Goal: Task Accomplishment & Management: Manage account settings

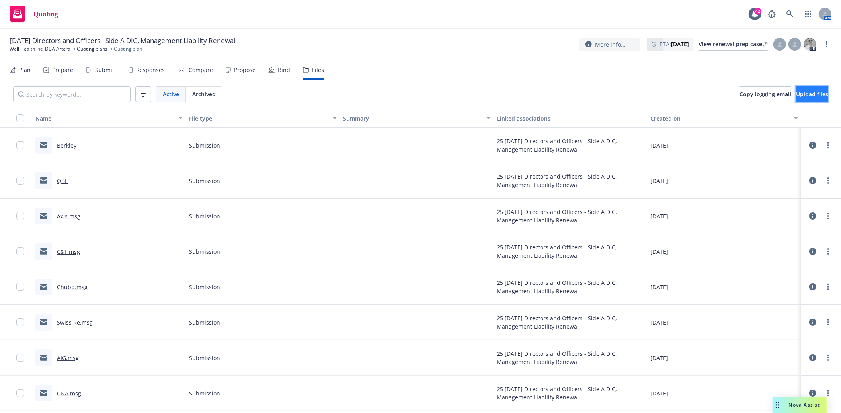
click at [796, 96] on span "Upload files" at bounding box center [812, 94] width 32 height 8
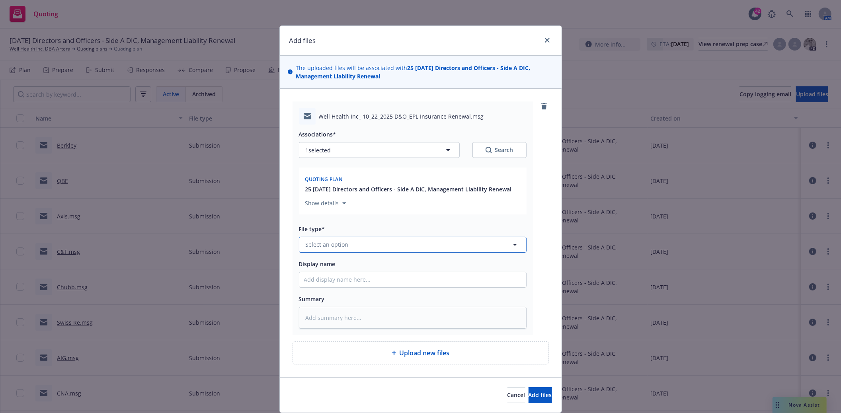
click at [338, 249] on span "Select an option" at bounding box center [327, 244] width 43 height 8
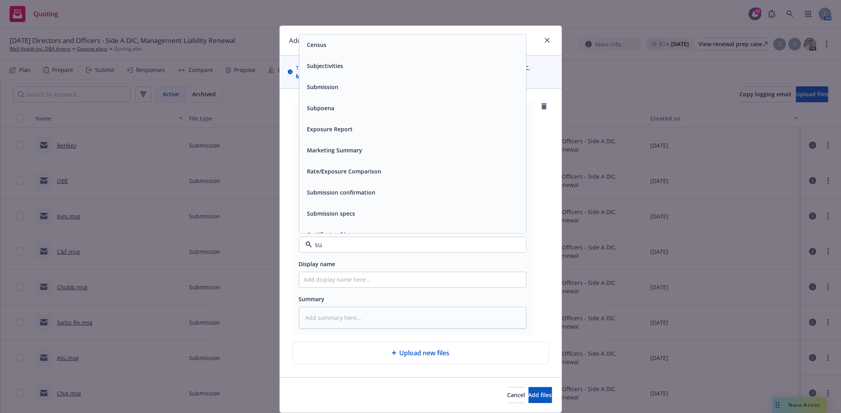
type input "sub"
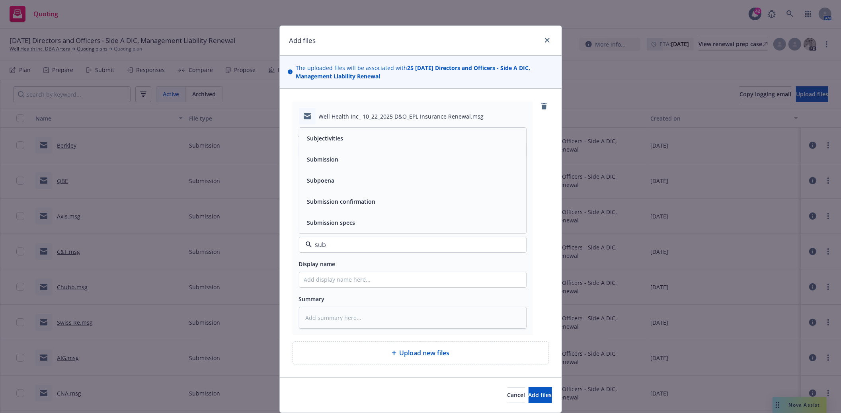
click at [325, 163] on span "Submission" at bounding box center [322, 159] width 31 height 8
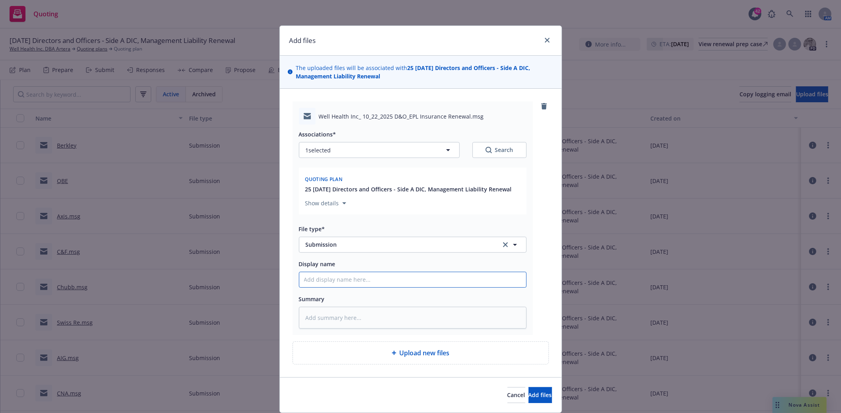
click at [329, 284] on input "Display name" at bounding box center [412, 279] width 227 height 15
type textarea "x"
type input "R"
type textarea "x"
type input "Re"
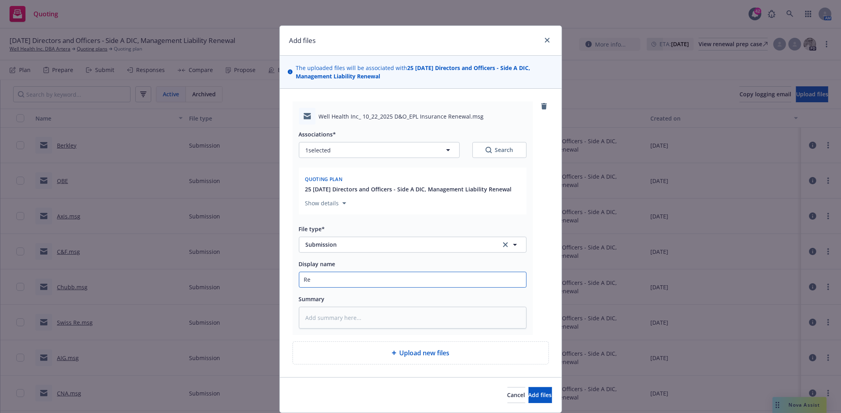
type textarea "x"
type input "Rel"
type textarea "x"
type input "Relm"
click at [531, 400] on button "Add files" at bounding box center [540, 395] width 23 height 16
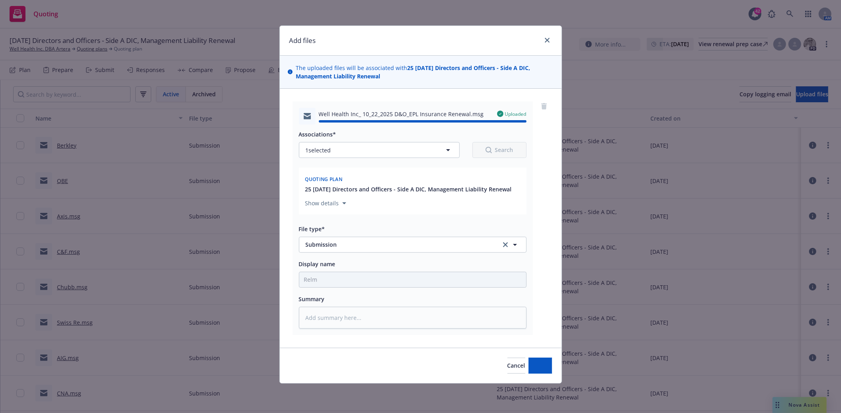
type textarea "x"
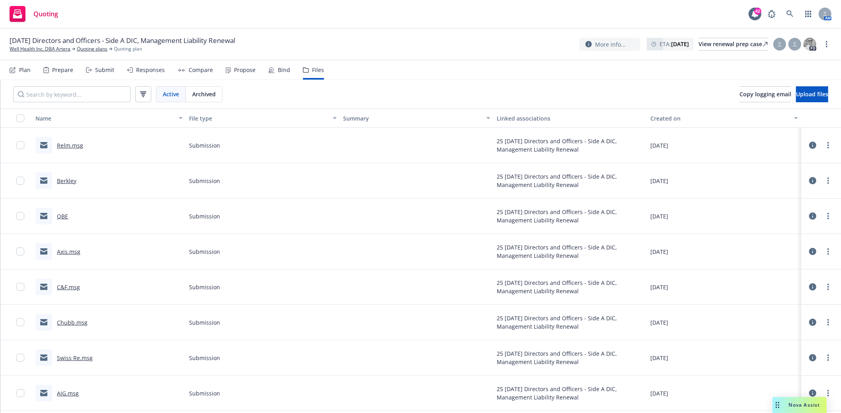
click at [65, 217] on link "QBE" at bounding box center [62, 217] width 11 height 8
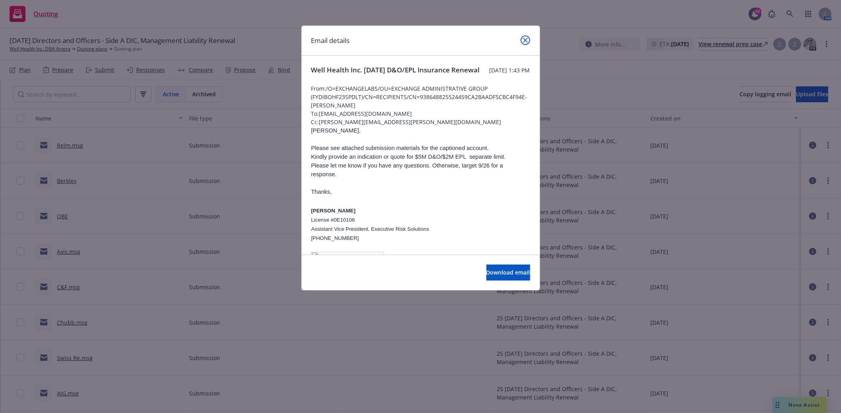
click at [528, 41] on link "close" at bounding box center [526, 40] width 10 height 10
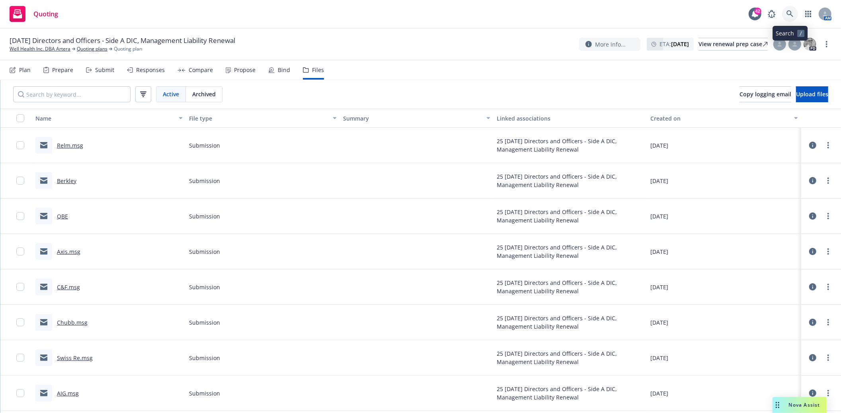
click at [789, 14] on icon at bounding box center [790, 13] width 7 height 7
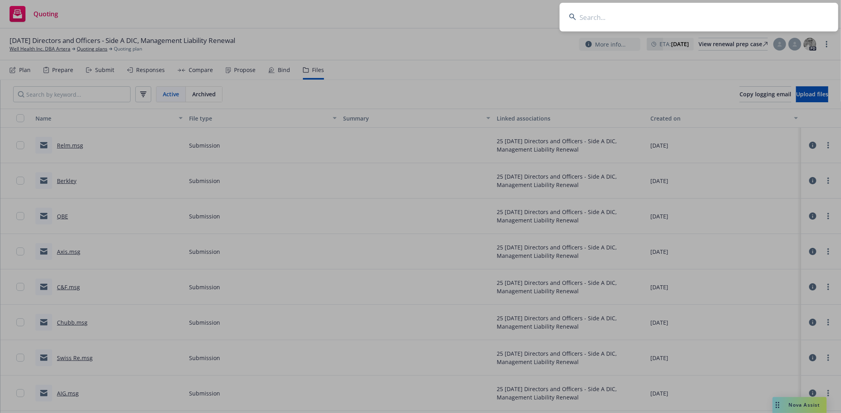
click at [642, 17] on input at bounding box center [699, 17] width 279 height 29
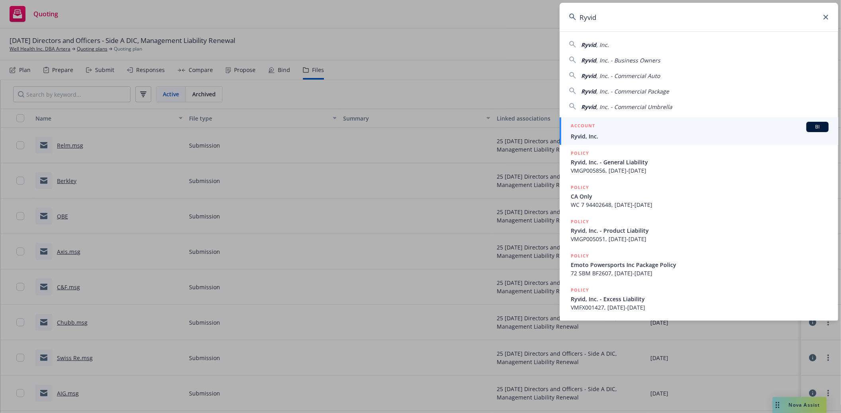
type input "Ryvid"
click at [601, 130] on div "ACCOUNT BI" at bounding box center [700, 127] width 258 height 10
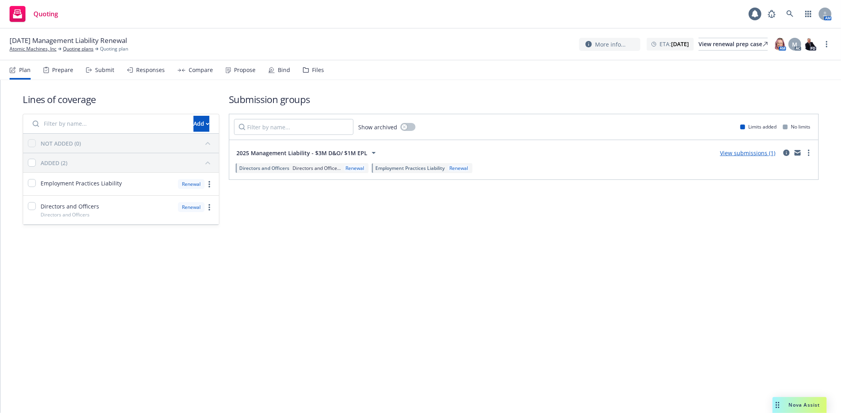
click at [307, 69] on div "Files" at bounding box center [313, 70] width 21 height 19
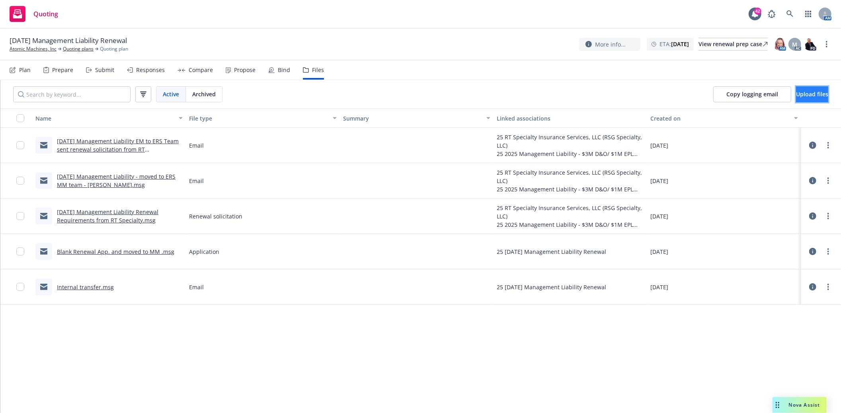
drag, startPoint x: 782, startPoint y: 90, endPoint x: 777, endPoint y: 90, distance: 5.6
click at [796, 90] on button "Upload files" at bounding box center [812, 94] width 32 height 16
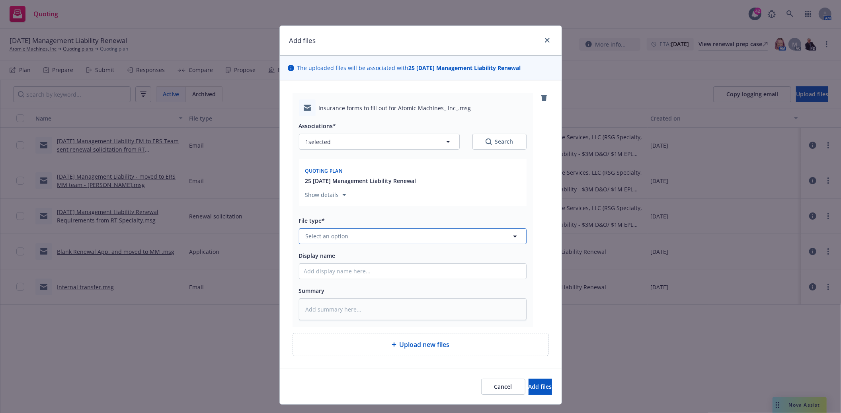
click at [331, 233] on span "Select an option" at bounding box center [327, 236] width 43 height 8
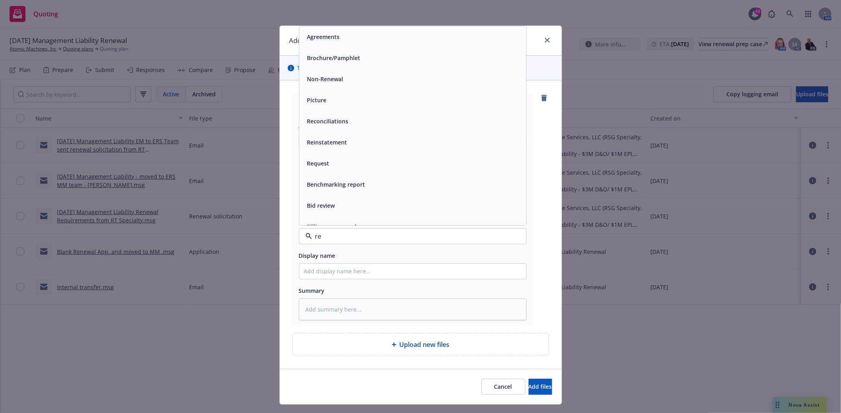
type input "ren"
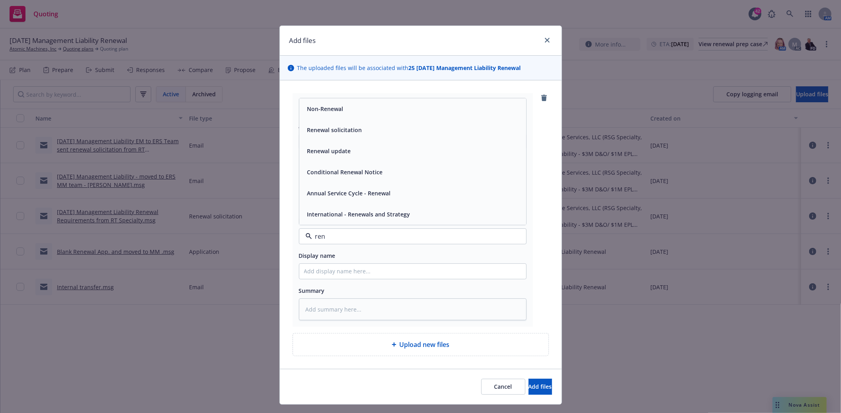
click at [332, 133] on span "Renewal solicitation" at bounding box center [334, 130] width 55 height 8
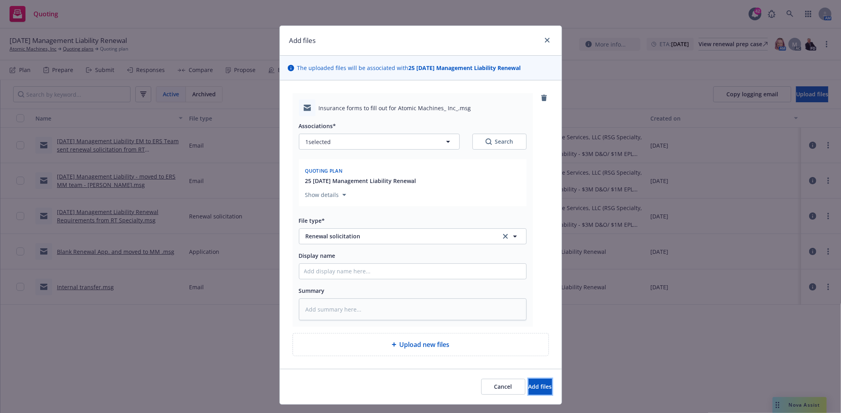
click at [529, 389] on span "Add files" at bounding box center [540, 387] width 23 height 8
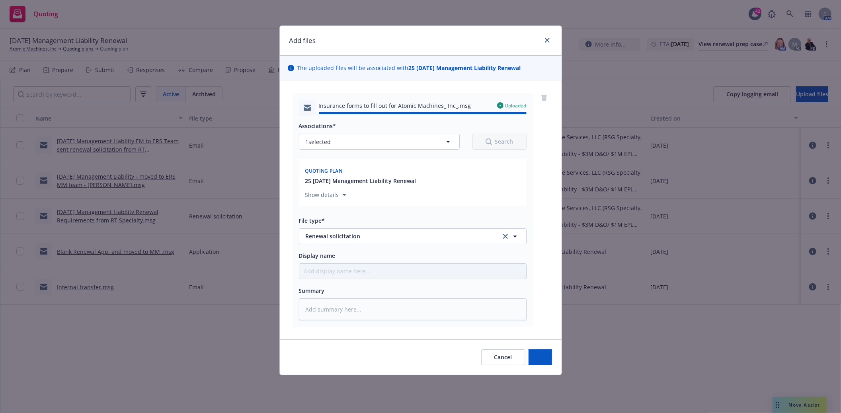
type textarea "x"
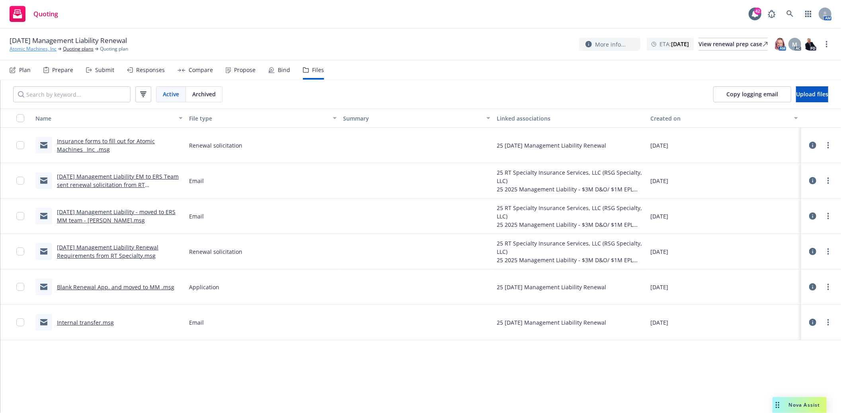
click at [39, 49] on link "Atomic Machines, Inc" at bounding box center [33, 48] width 47 height 7
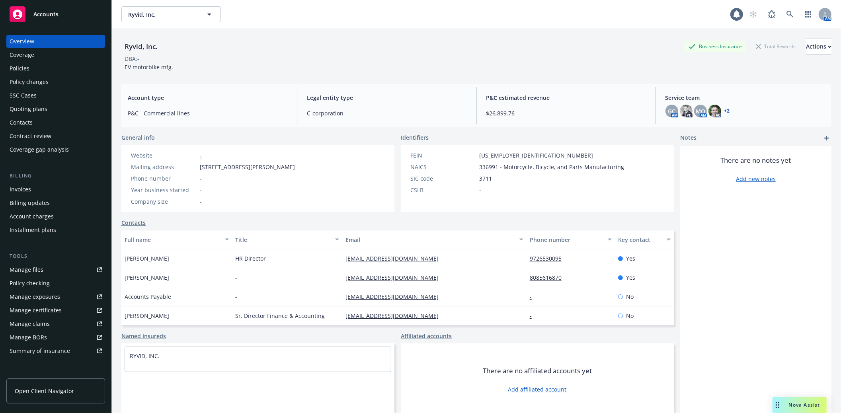
click at [20, 63] on div "Policies" at bounding box center [20, 68] width 20 height 13
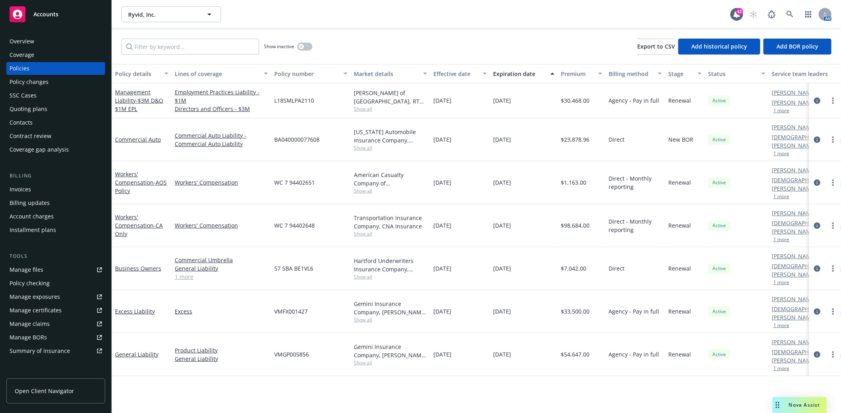
click at [371, 110] on span "Show all" at bounding box center [390, 108] width 73 height 7
drag, startPoint x: 325, startPoint y: 100, endPoint x: 275, endPoint y: 98, distance: 50.2
click at [275, 98] on div "L18SMLPA2110" at bounding box center [311, 100] width 80 height 35
copy span "L18SMLPA2110"
click at [133, 98] on link "Management Liability - $3M D&O $1M EPL" at bounding box center [139, 100] width 48 height 24
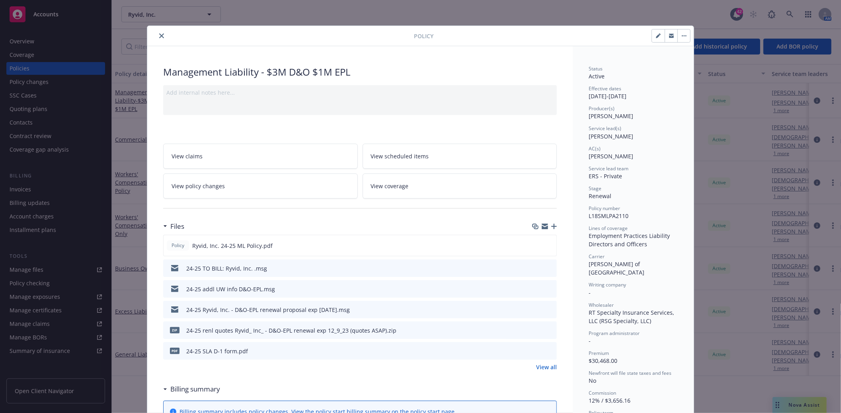
click at [546, 288] on icon "preview file" at bounding box center [549, 289] width 7 height 6
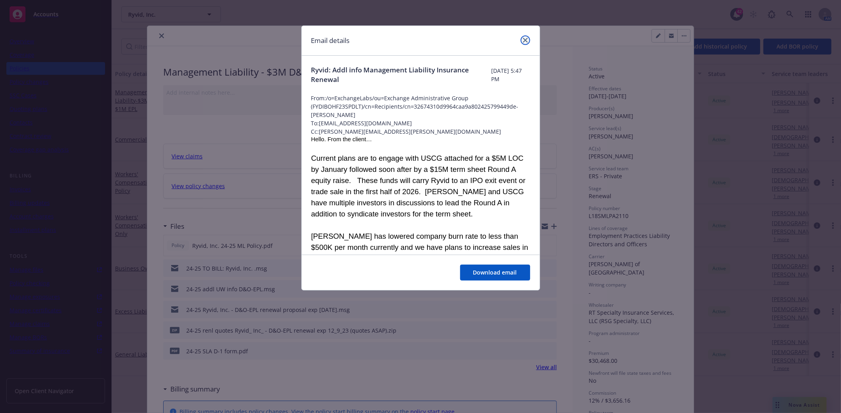
click at [525, 40] on icon "close" at bounding box center [525, 40] width 5 height 5
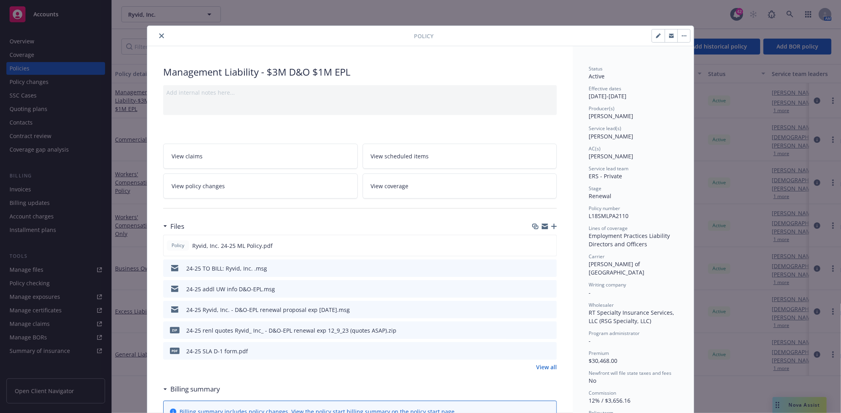
click at [160, 36] on icon "close" at bounding box center [161, 35] width 5 height 5
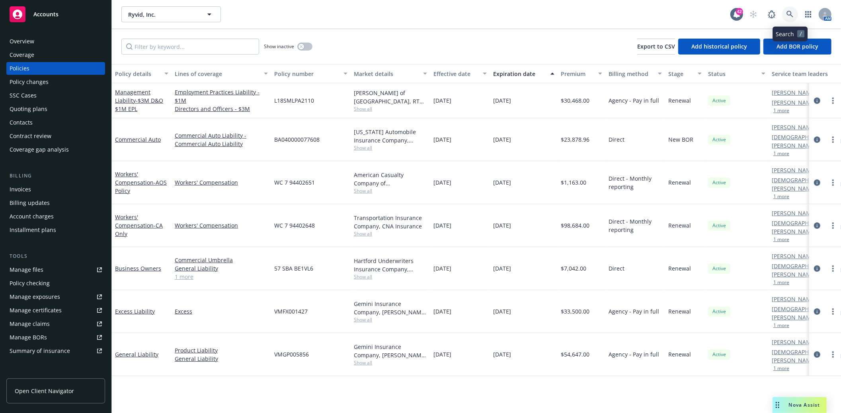
click at [791, 13] on icon at bounding box center [790, 14] width 7 height 7
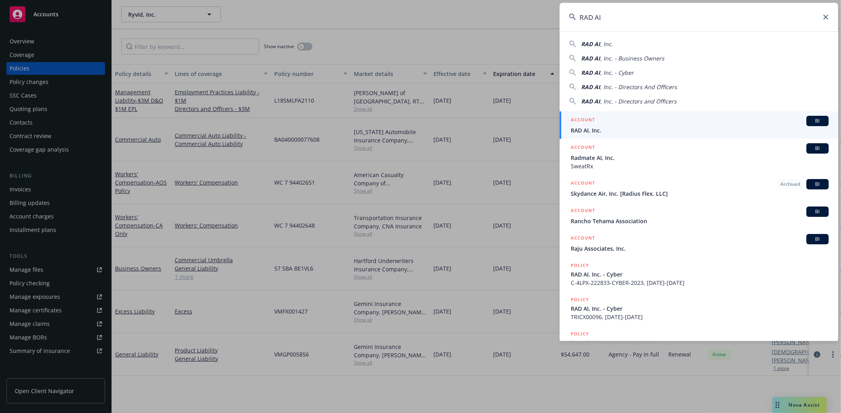
type input "RAD AI"
click at [596, 122] on div "ACCOUNT BI" at bounding box center [700, 121] width 258 height 10
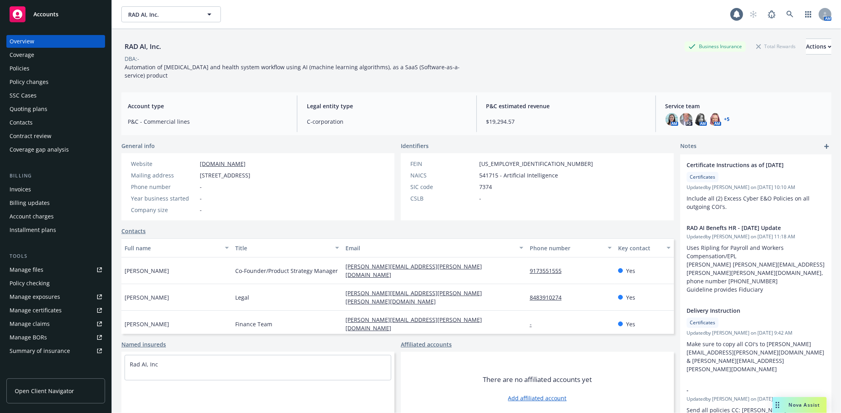
click at [32, 72] on div "Policies" at bounding box center [56, 68] width 92 height 13
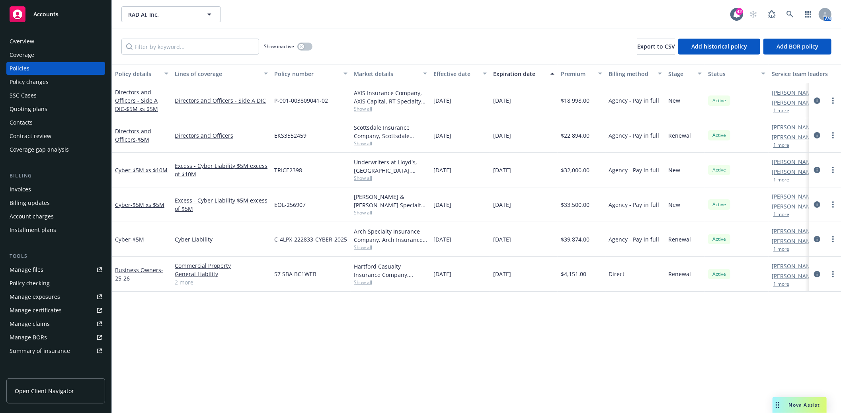
click at [363, 146] on span "Show all" at bounding box center [390, 143] width 73 height 7
click at [142, 137] on span "- $5M" at bounding box center [143, 140] width 14 height 8
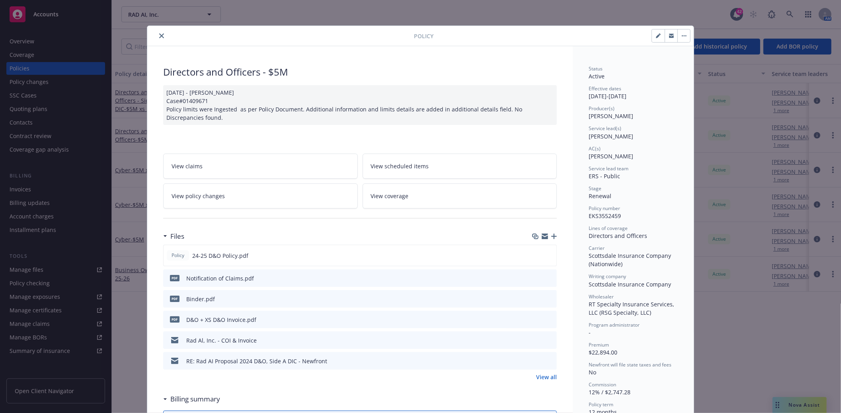
click at [547, 341] on icon "preview file" at bounding box center [549, 340] width 7 height 6
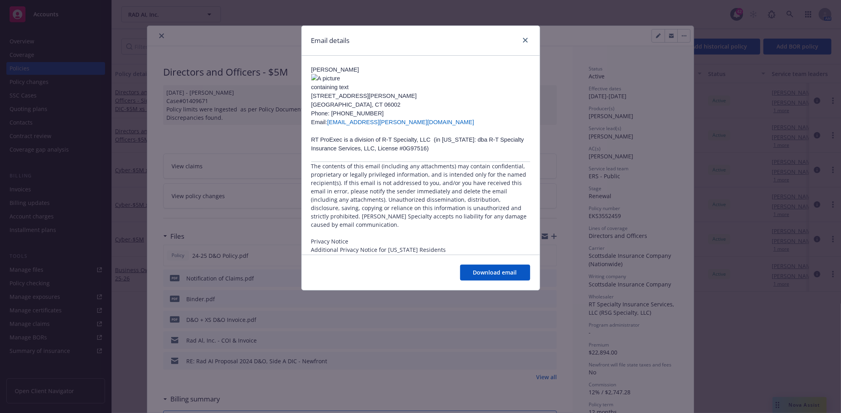
scroll to position [77, 0]
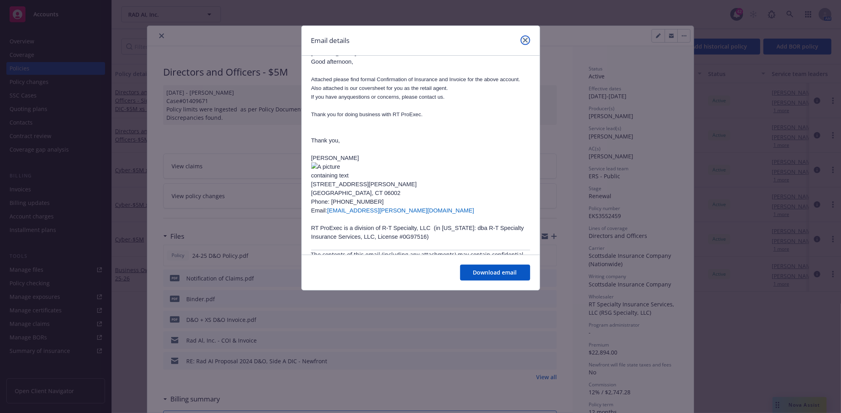
click at [528, 37] on link "close" at bounding box center [526, 40] width 10 height 10
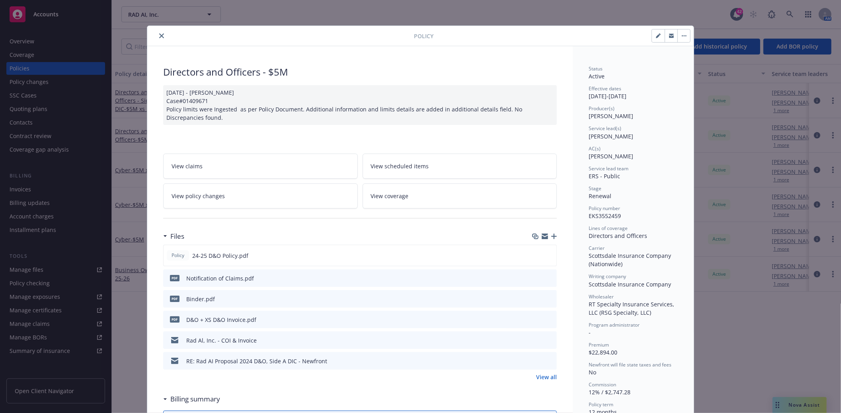
click at [159, 35] on icon "close" at bounding box center [161, 35] width 5 height 5
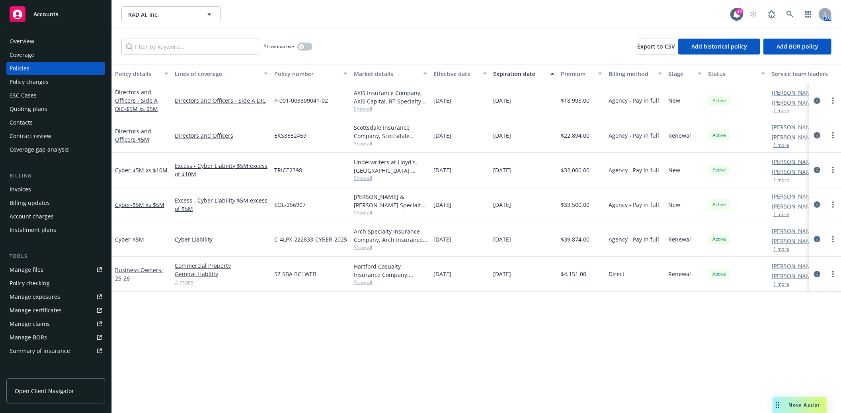
click at [26, 102] on div "Overview Coverage Policies Policy changes SSC Cases Quoting plans Contacts Cont…" at bounding box center [55, 95] width 99 height 121
click at [28, 104] on div "Quoting plans" at bounding box center [29, 109] width 38 height 13
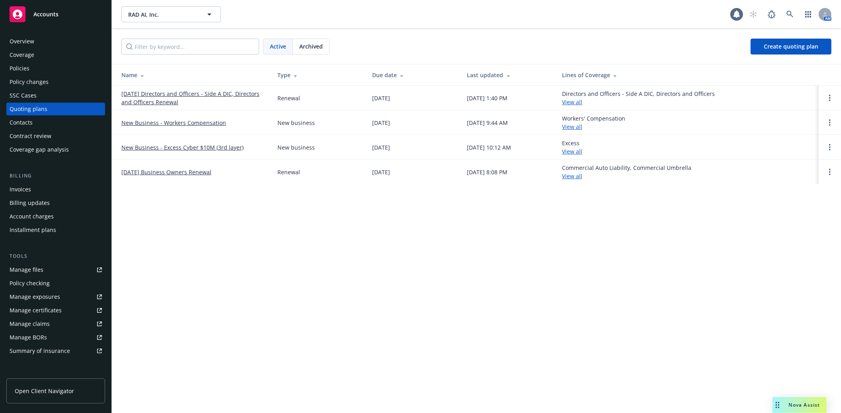
click at [311, 51] on div "Archived" at bounding box center [311, 46] width 36 height 15
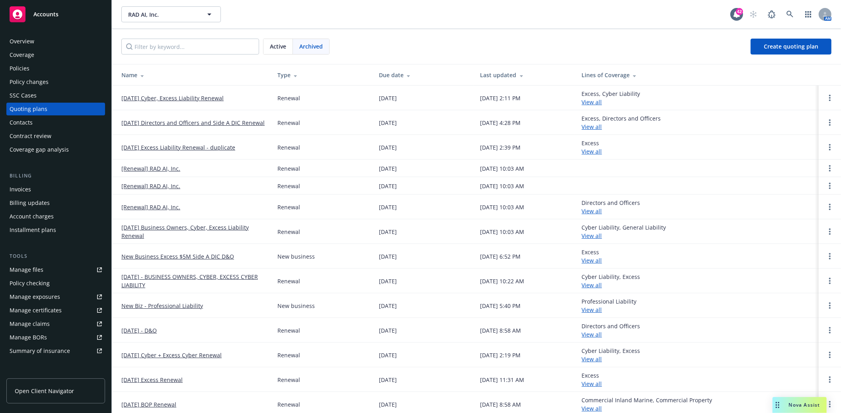
click at [162, 119] on link "12/11/24 Directors and Officers and Side A DIC Renewal" at bounding box center [192, 123] width 143 height 8
